Goal: Navigation & Orientation: Find specific page/section

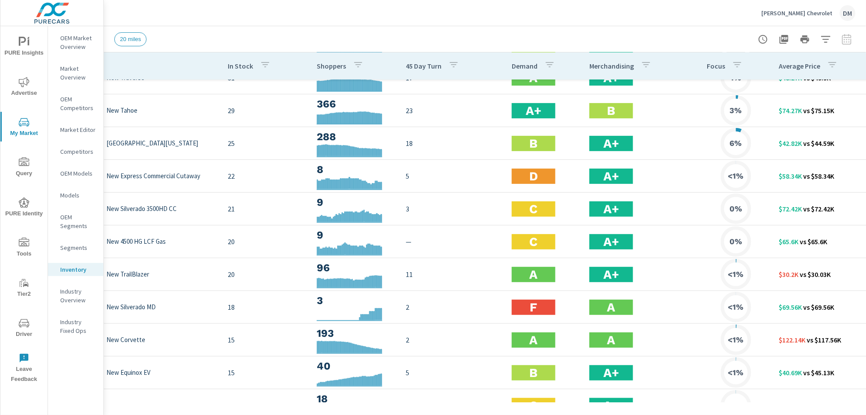
scroll to position [116, 76]
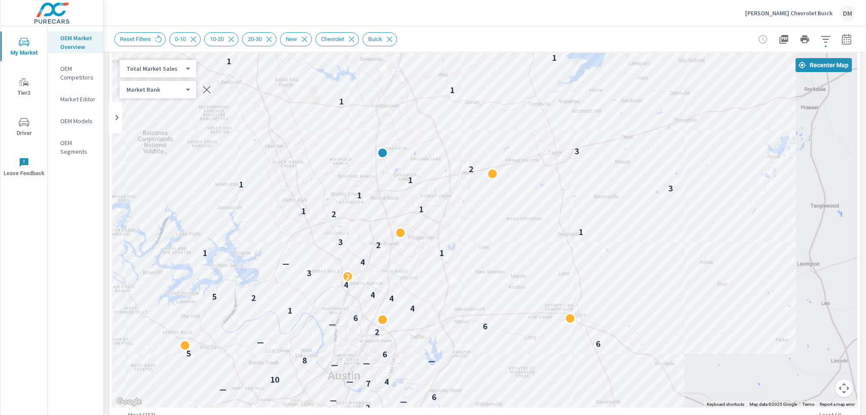
scroll to position [48, 0]
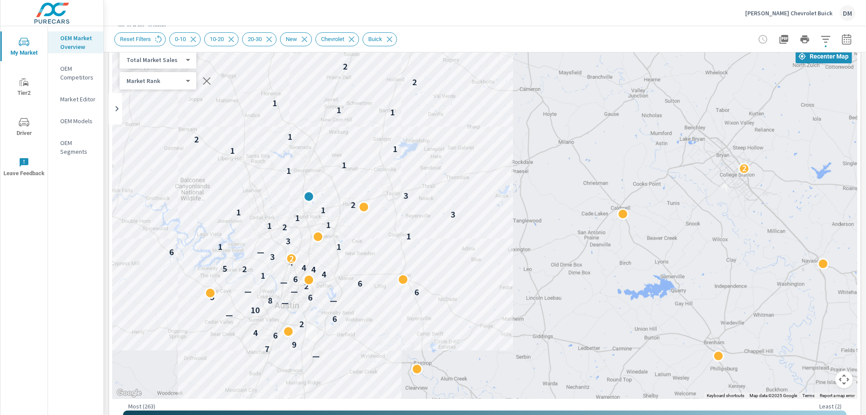
drag, startPoint x: 688, startPoint y: 240, endPoint x: 436, endPoint y: 272, distance: 253.9
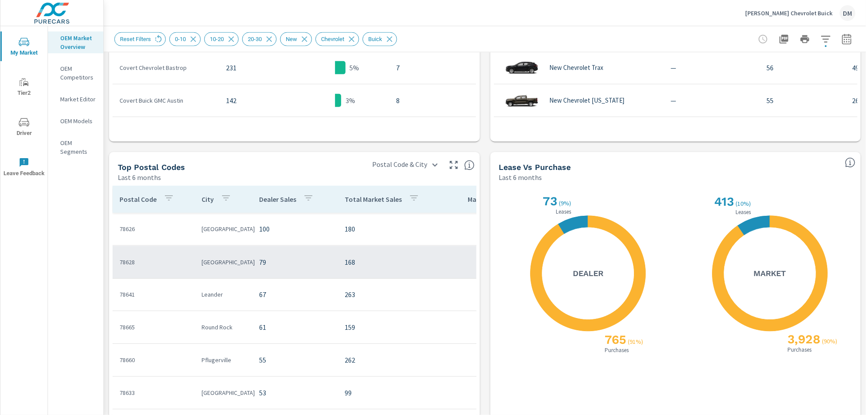
scroll to position [704, 0]
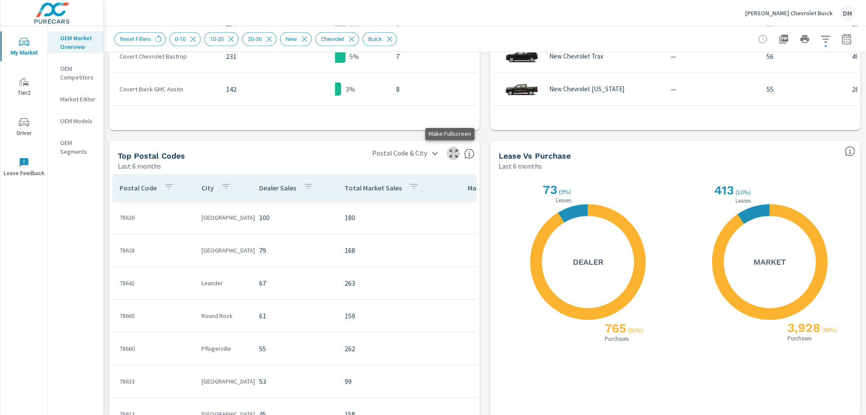
click at [450, 153] on icon "button" at bounding box center [454, 153] width 10 height 10
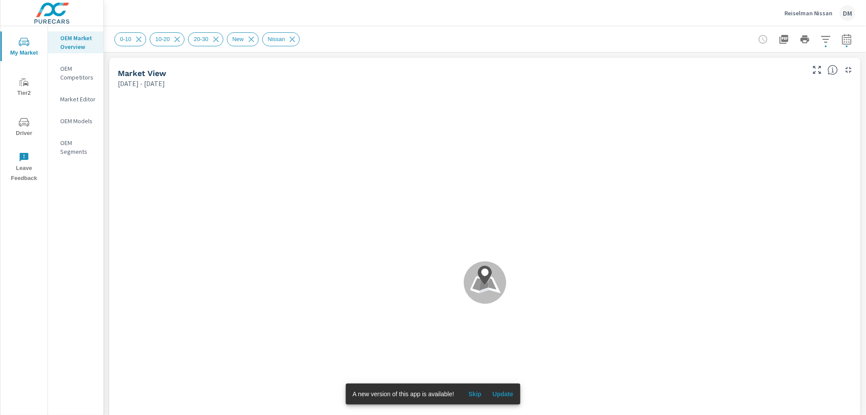
scroll to position [33, 0]
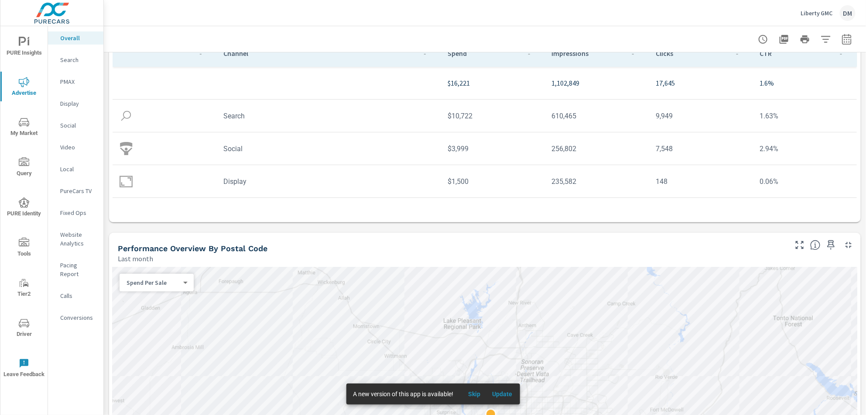
scroll to position [96, 0]
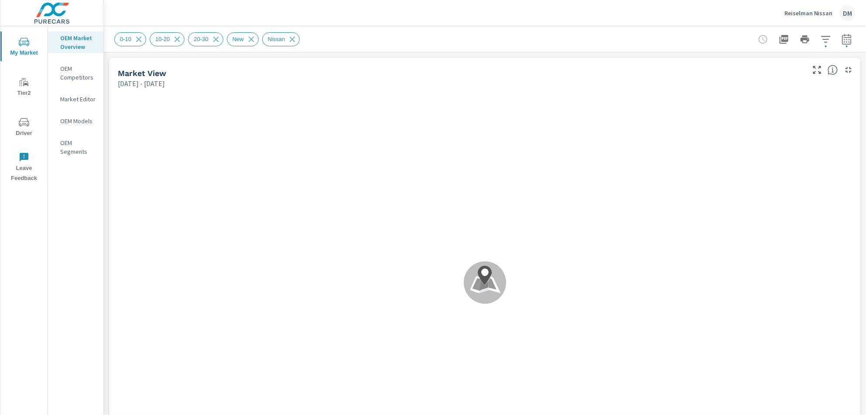
scroll to position [33, 0]
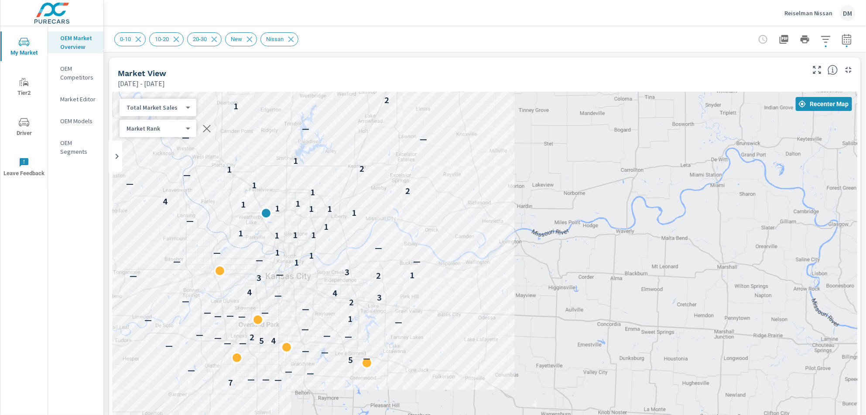
drag, startPoint x: 571, startPoint y: 234, endPoint x: 503, endPoint y: 237, distance: 68.1
click at [499, 244] on div "7 — — — — — — 5 — — — — — — 4 5 — 2 — — — — — — 1 — — — — — — 2 — 3 — 4 4 3 2 —…" at bounding box center [485, 269] width 745 height 354
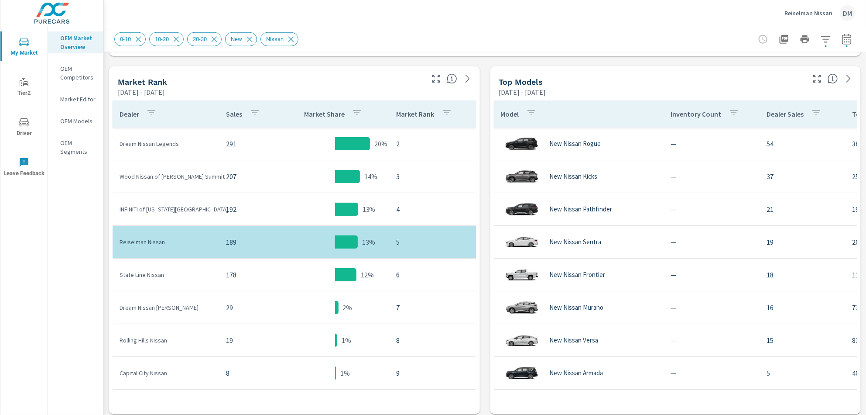
scroll to position [401, 0]
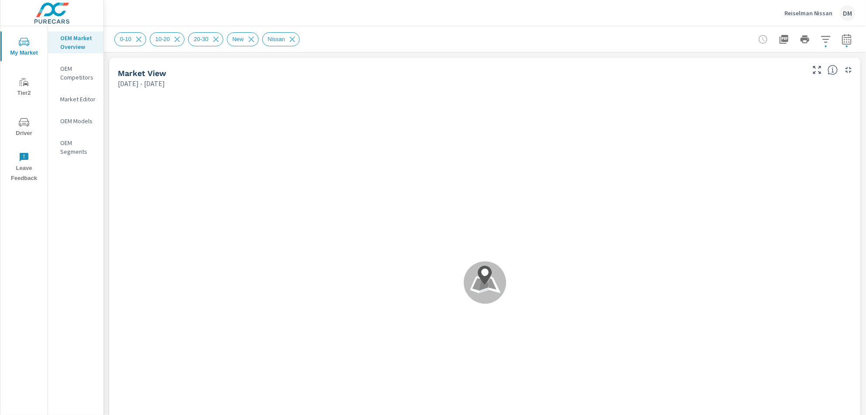
scroll to position [33, 0]
click at [808, 12] on p "Reiselman Nissan" at bounding box center [809, 13] width 48 height 8
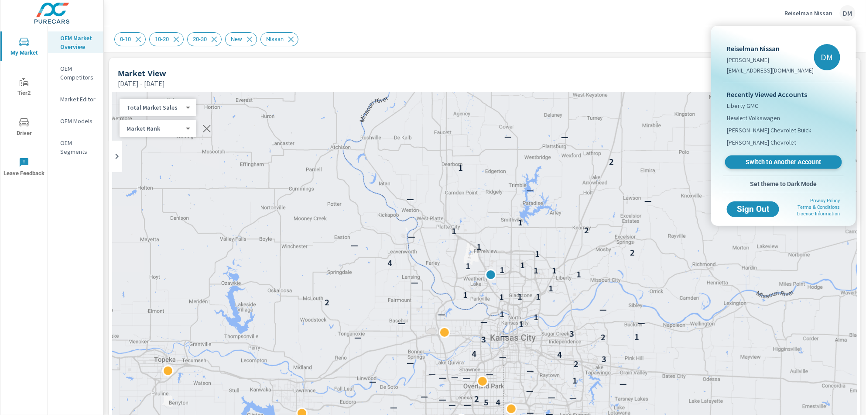
click at [780, 159] on span "Switch to Another Account" at bounding box center [783, 162] width 107 height 8
